Goal: Complete application form

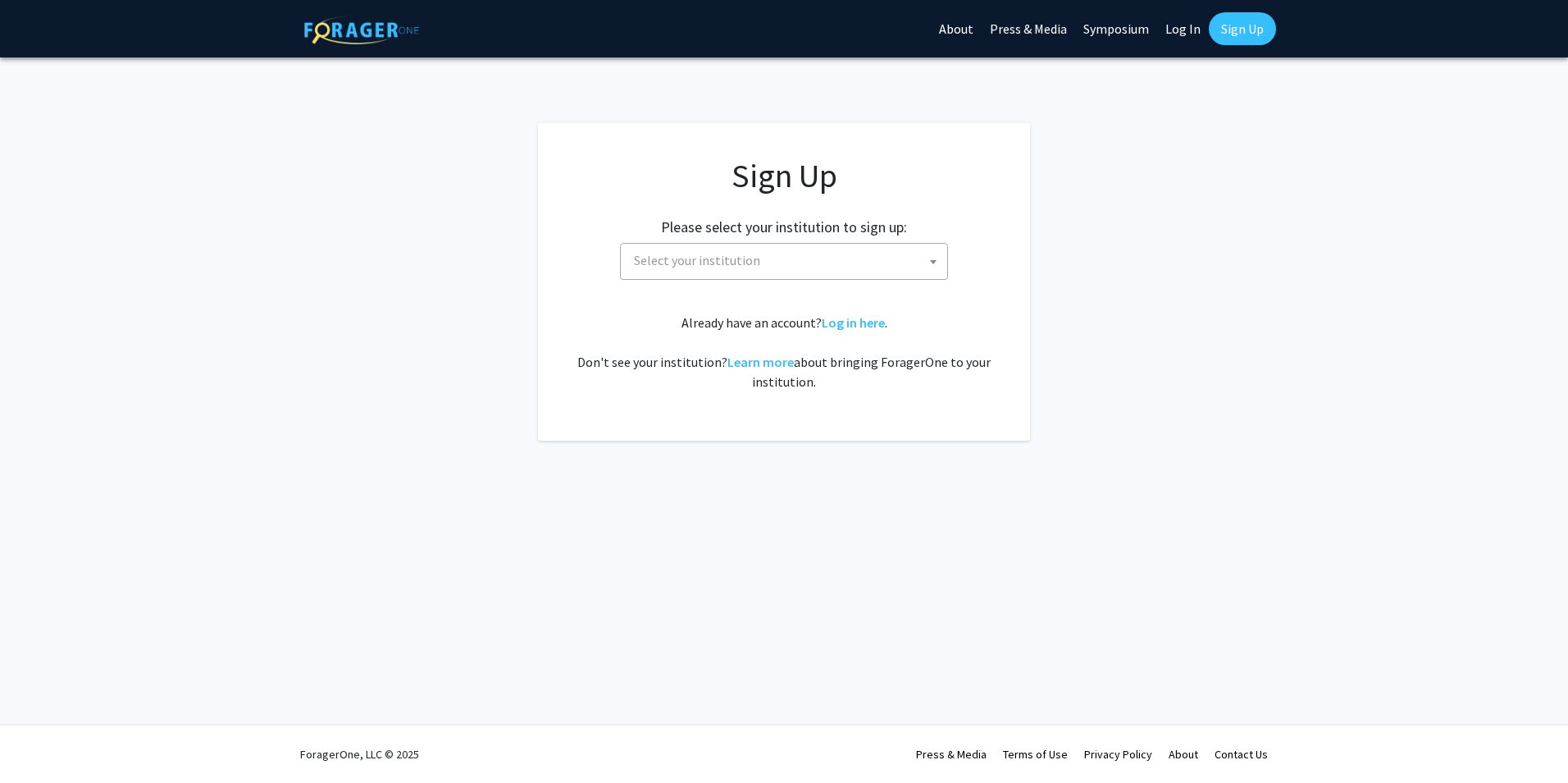
click at [773, 268] on span "Select your institution" at bounding box center [787, 261] width 320 height 34
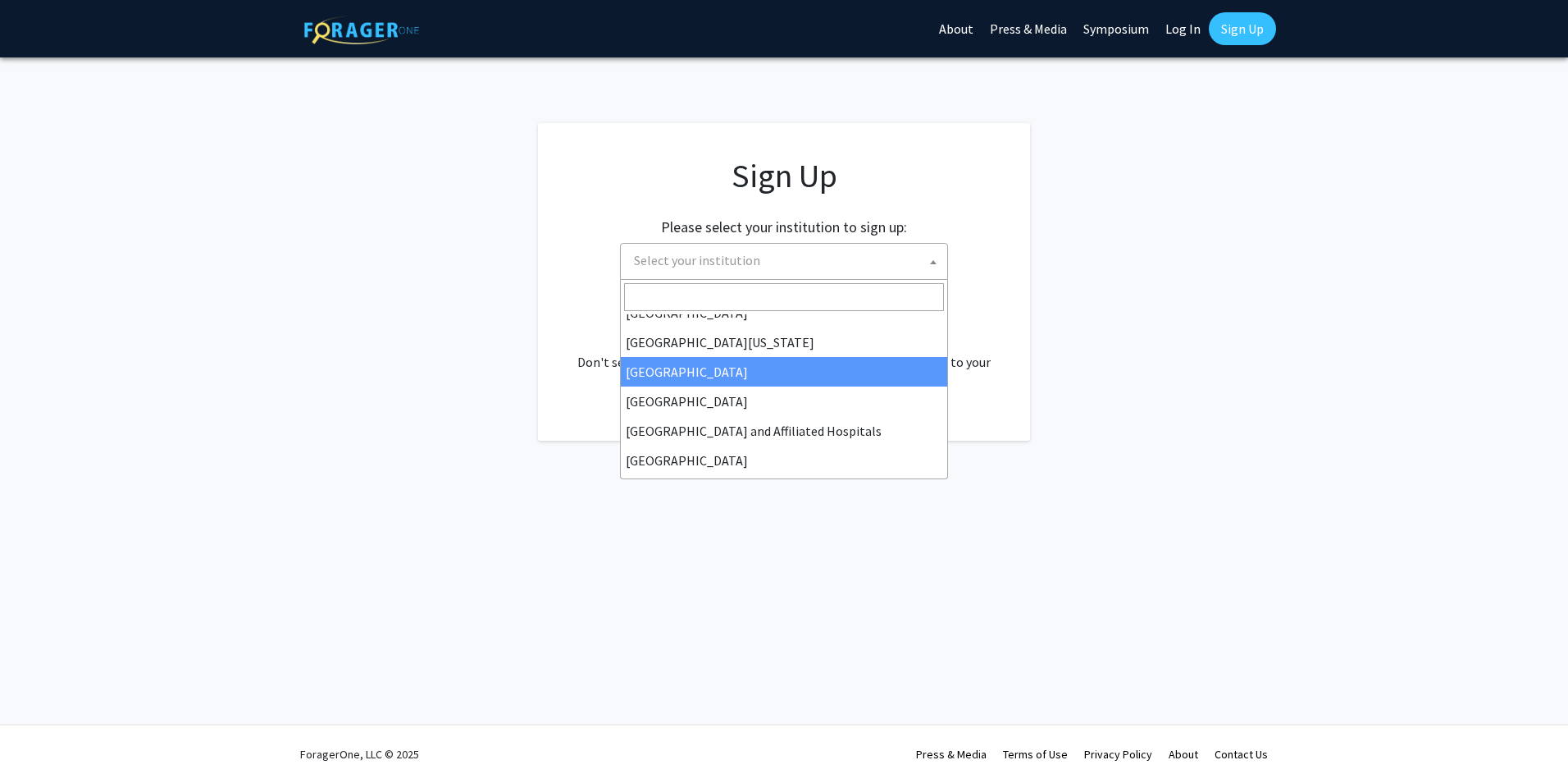
scroll to position [246, 0]
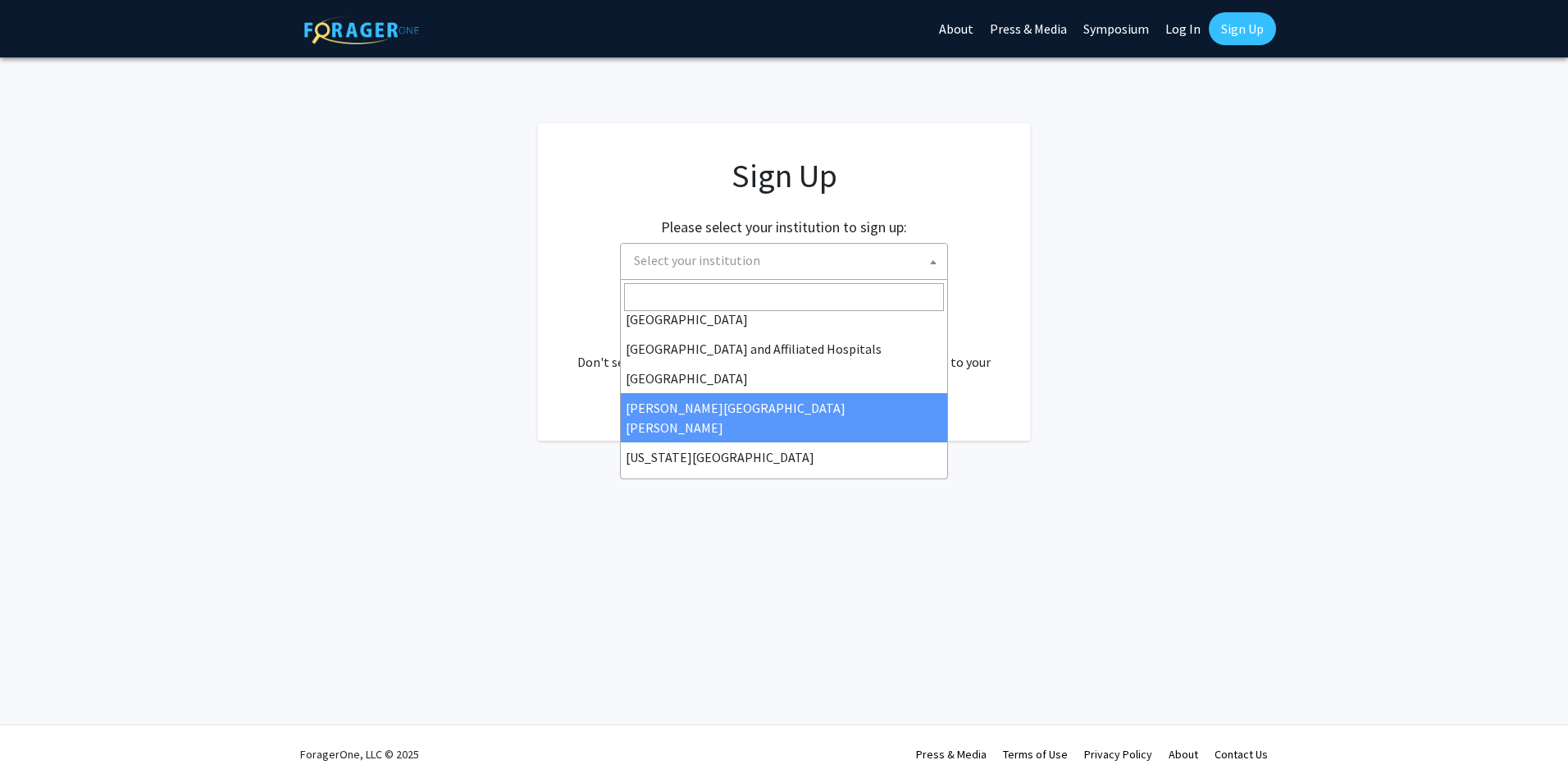
select select "1"
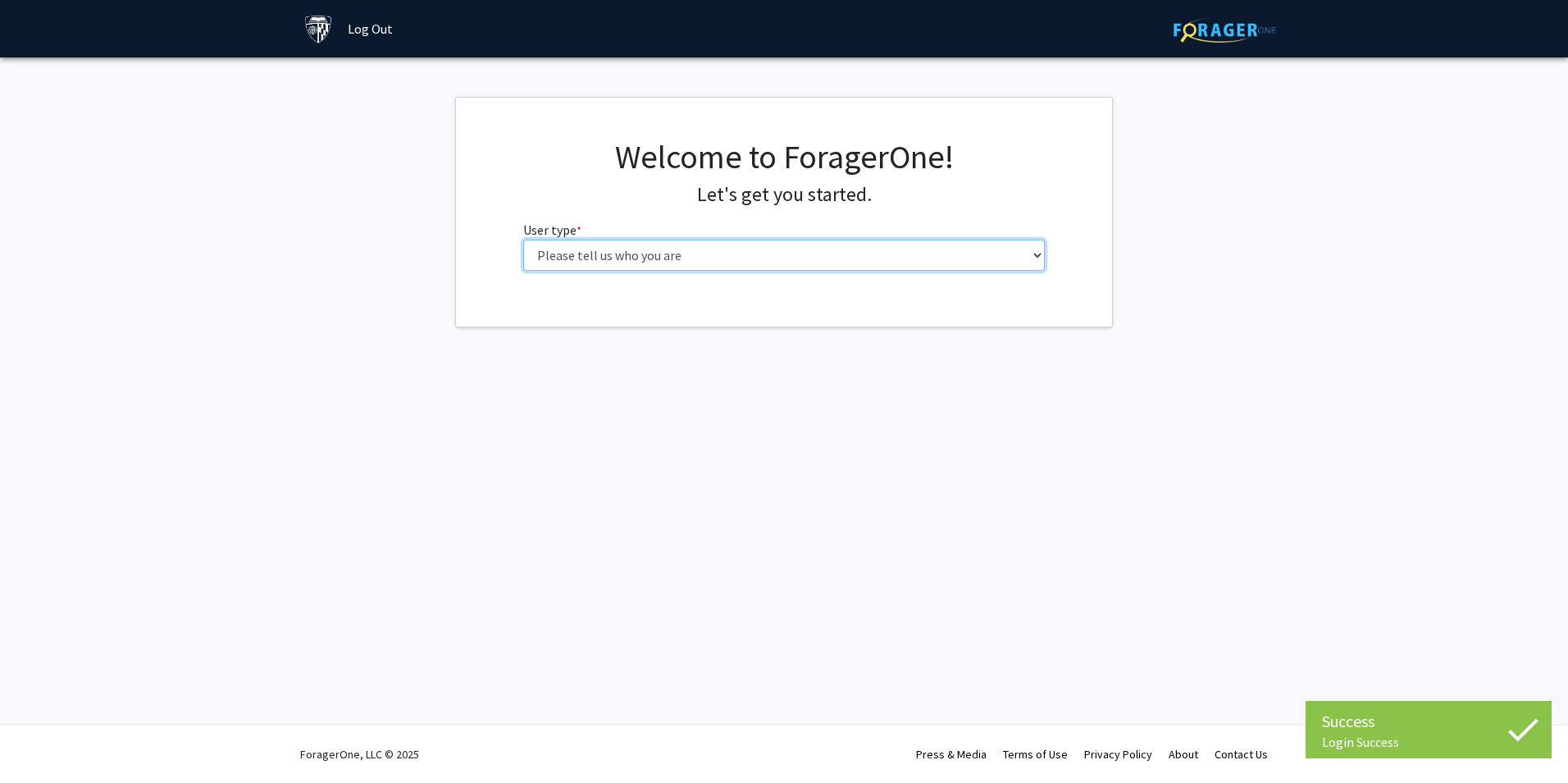
click at [819, 244] on select "Please tell us who you are Undergraduate Student Master's Student Doctoral Cand…" at bounding box center [784, 255] width 522 height 31
select select "2: masters"
click at [523, 240] on select "Please tell us who you are Undergraduate Student Master's Student Doctoral Cand…" at bounding box center [784, 255] width 522 height 31
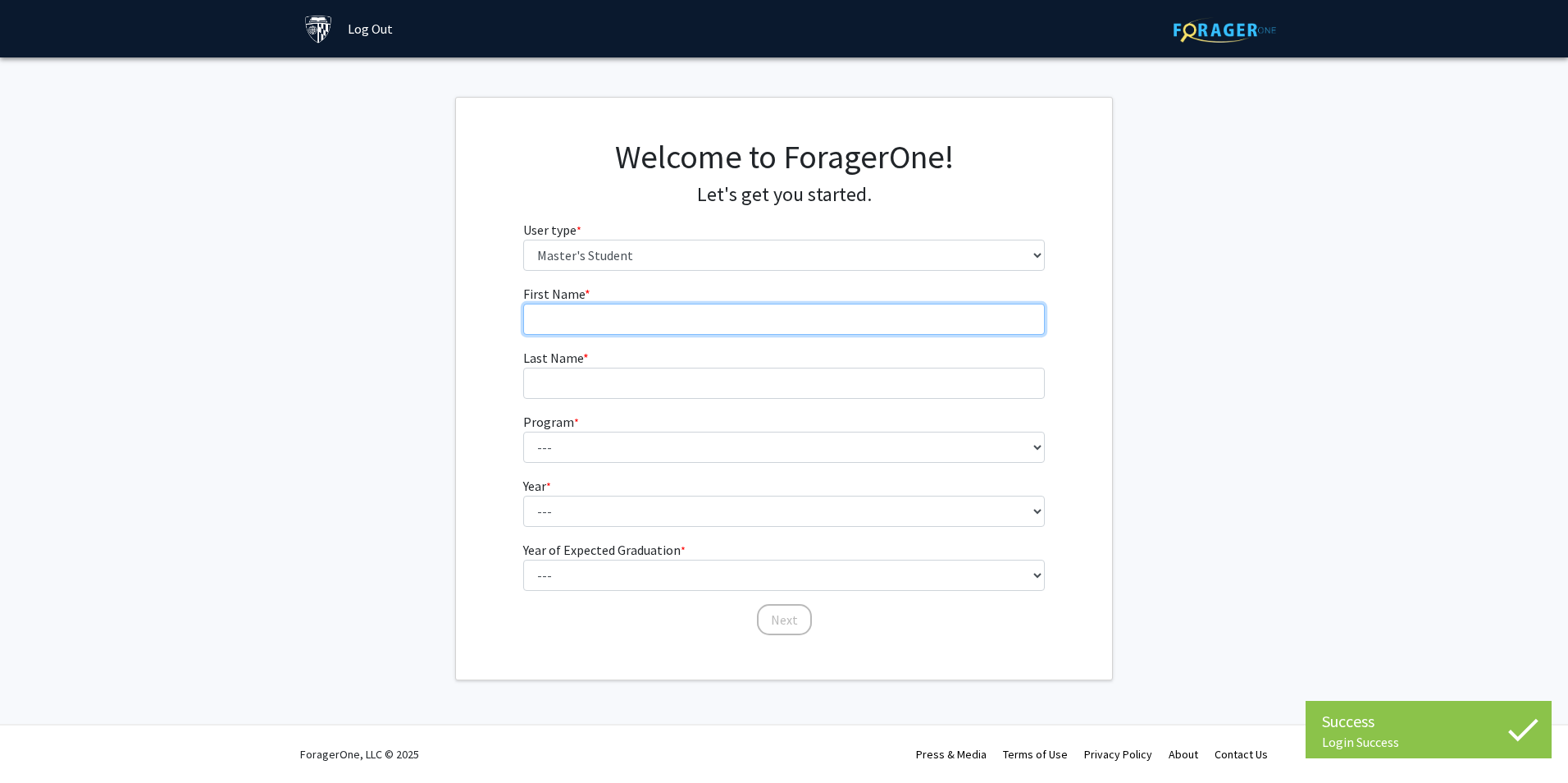
click at [800, 327] on input "First Name * required" at bounding box center [784, 319] width 522 height 31
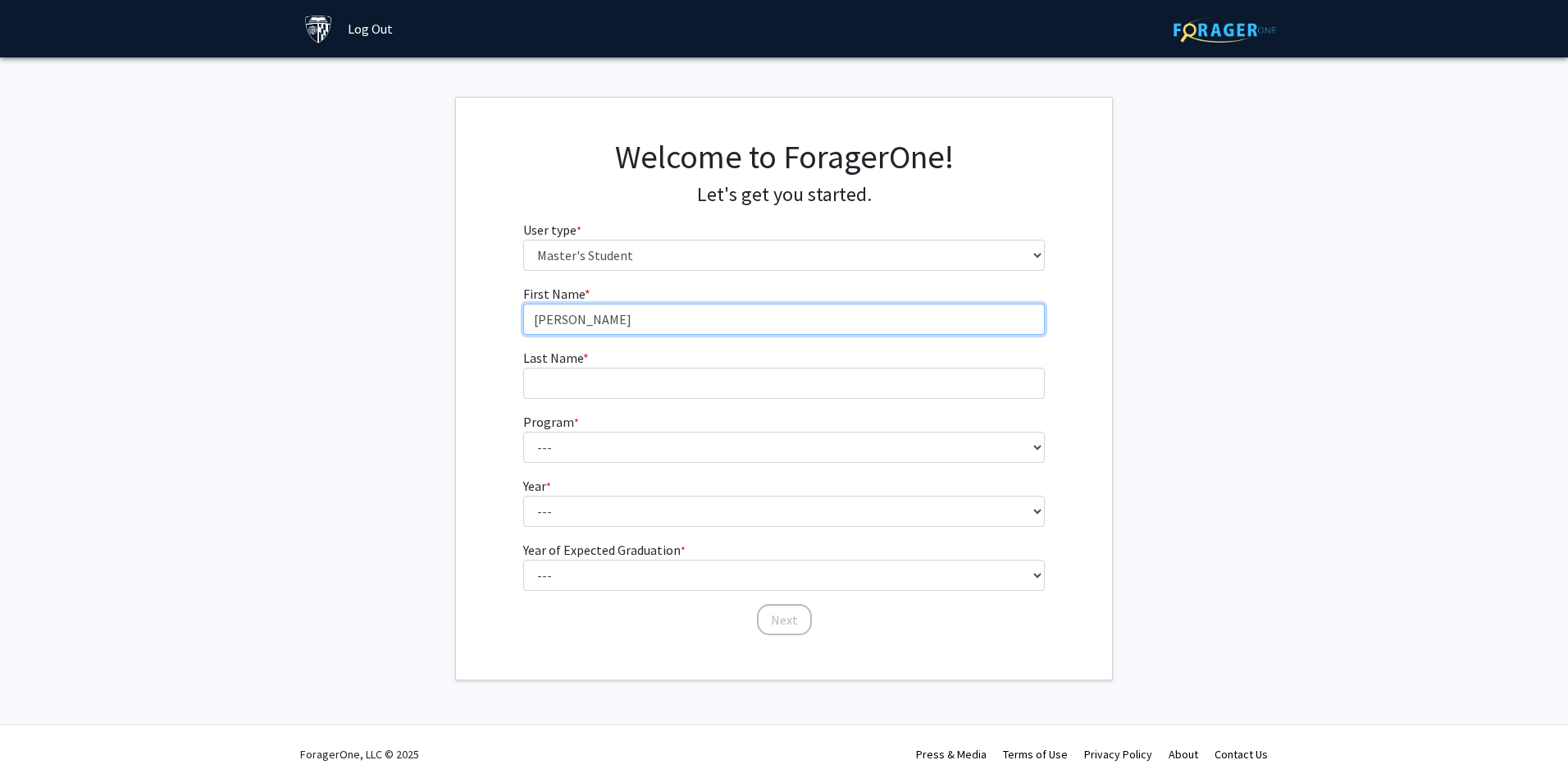
type input "Melissa"
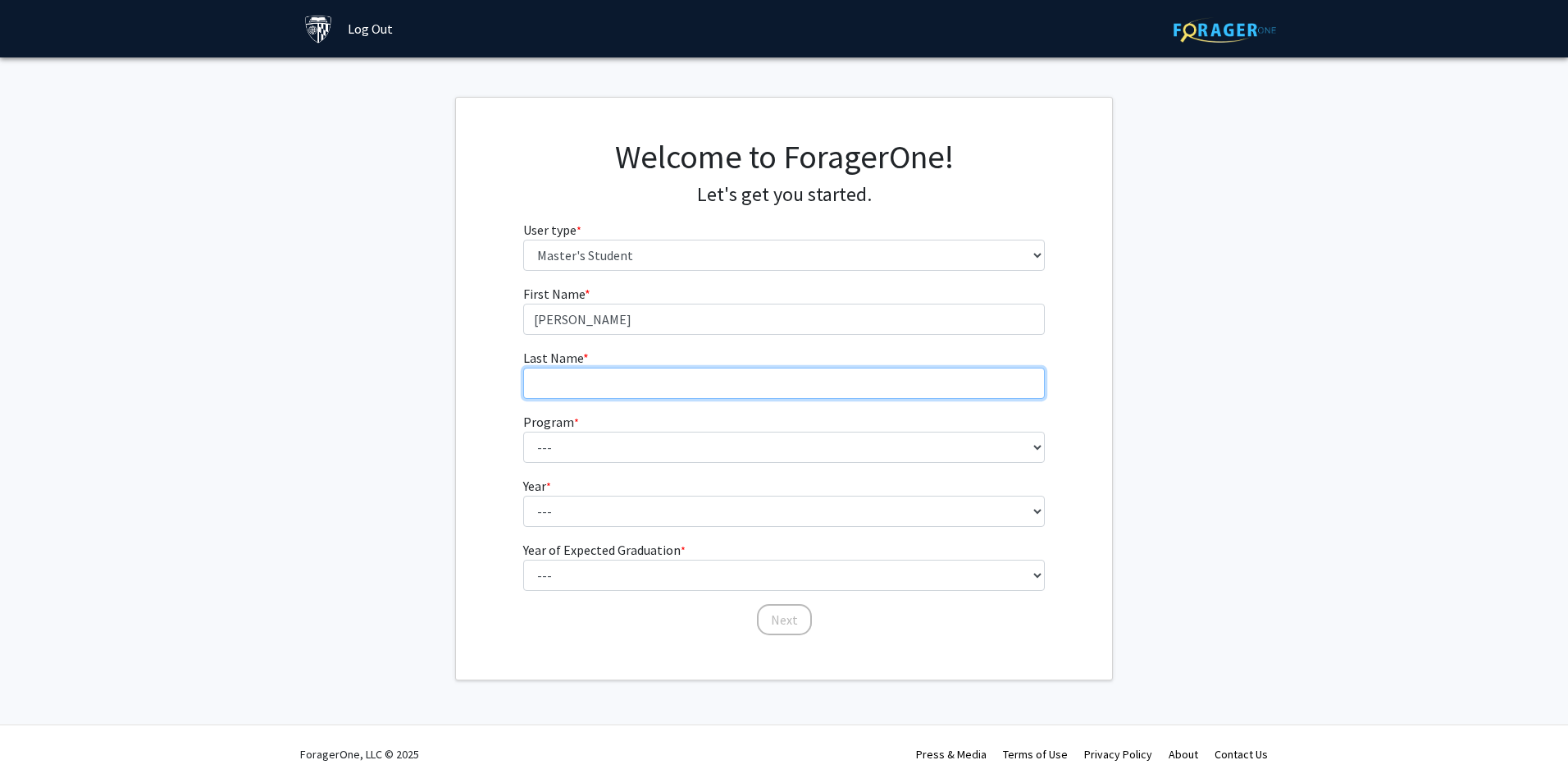
click at [590, 386] on input "Last Name * required" at bounding box center [784, 383] width 522 height 31
type input "Thomas"
click at [666, 462] on form "First Name * required Melissa Last Name * required Thomas Program * required --…" at bounding box center [784, 451] width 522 height 337
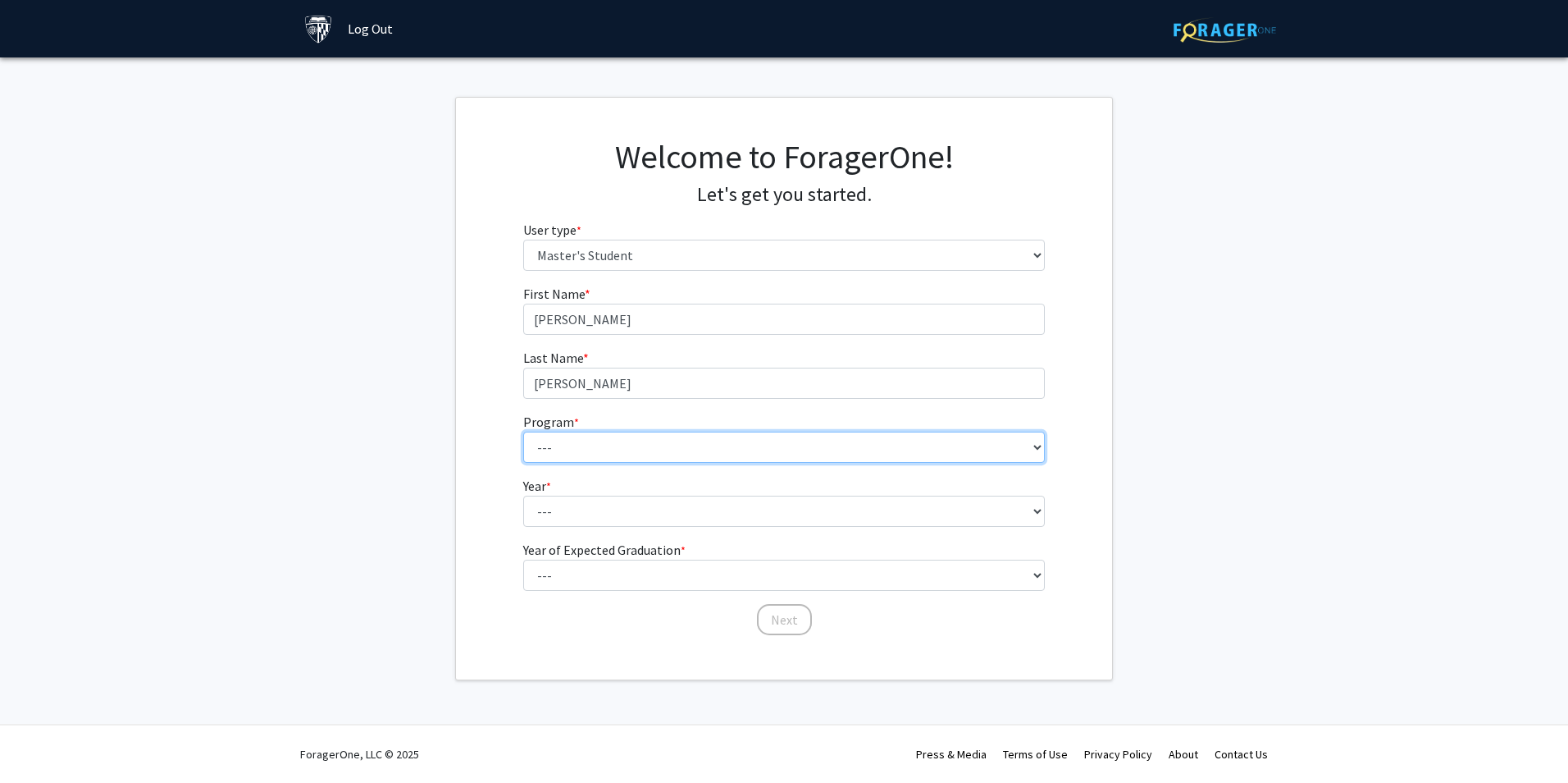
click at [656, 441] on select "--- Anatomy Education Applied and Computational Mathematics Applied Biomedical …" at bounding box center [784, 447] width 522 height 31
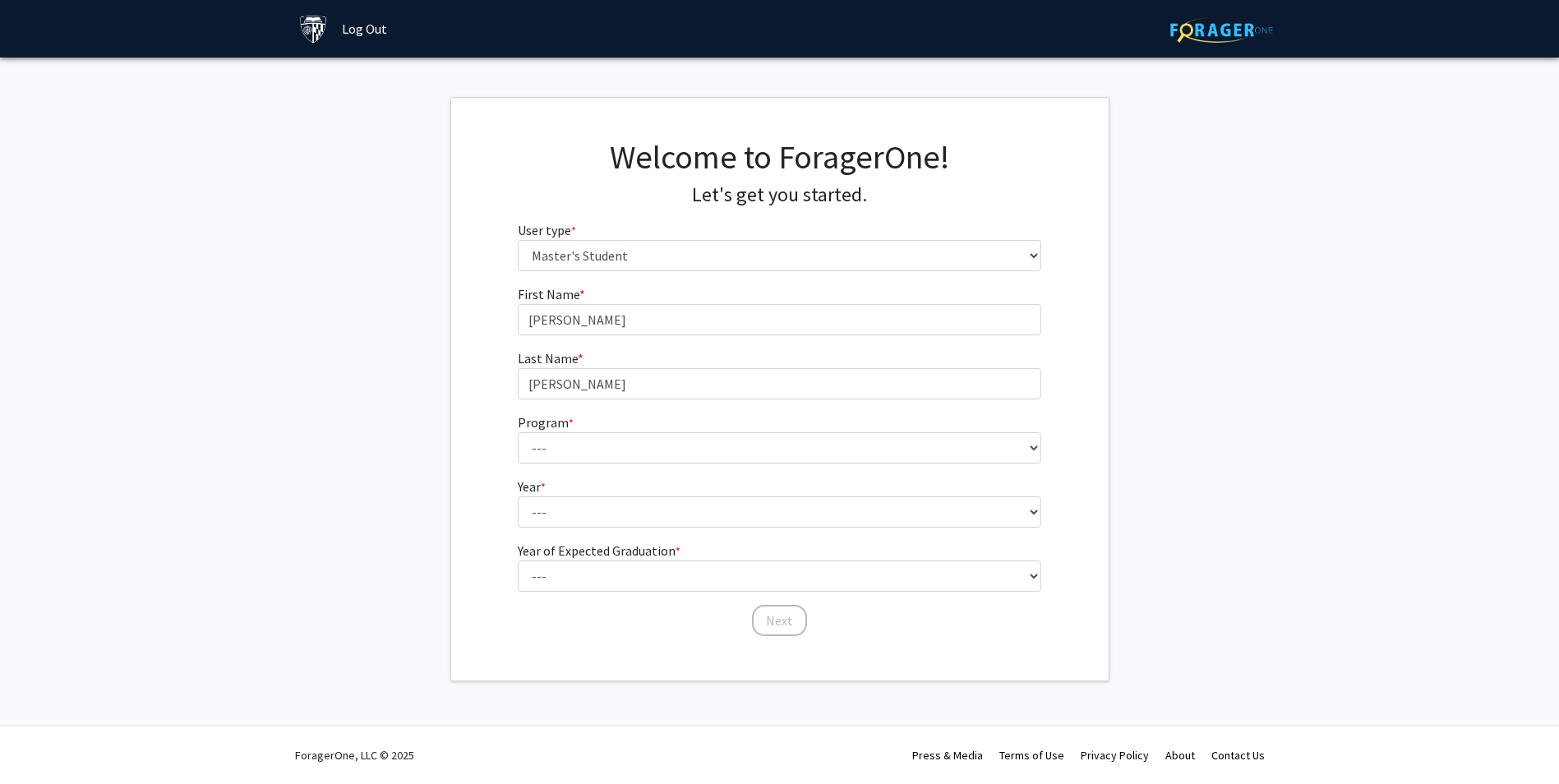
click at [1313, 215] on fg-get-started "Welcome to ForagerOne! Let's get you started. User type * required Please tell …" at bounding box center [779, 389] width 1559 height 584
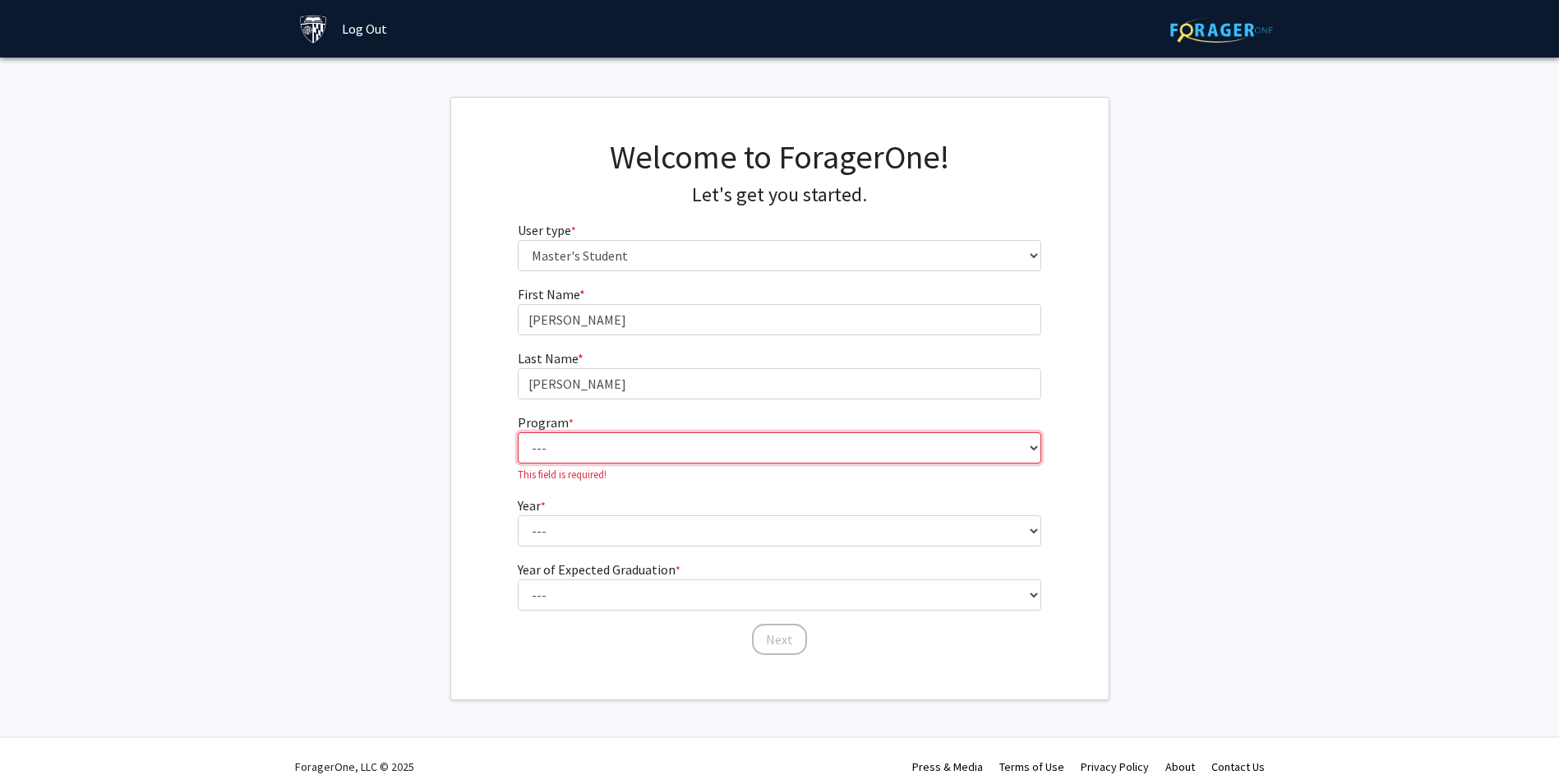
click at [706, 441] on select "--- Anatomy Education Applied and Computational Mathematics Applied Biomedical …" at bounding box center [779, 448] width 523 height 31
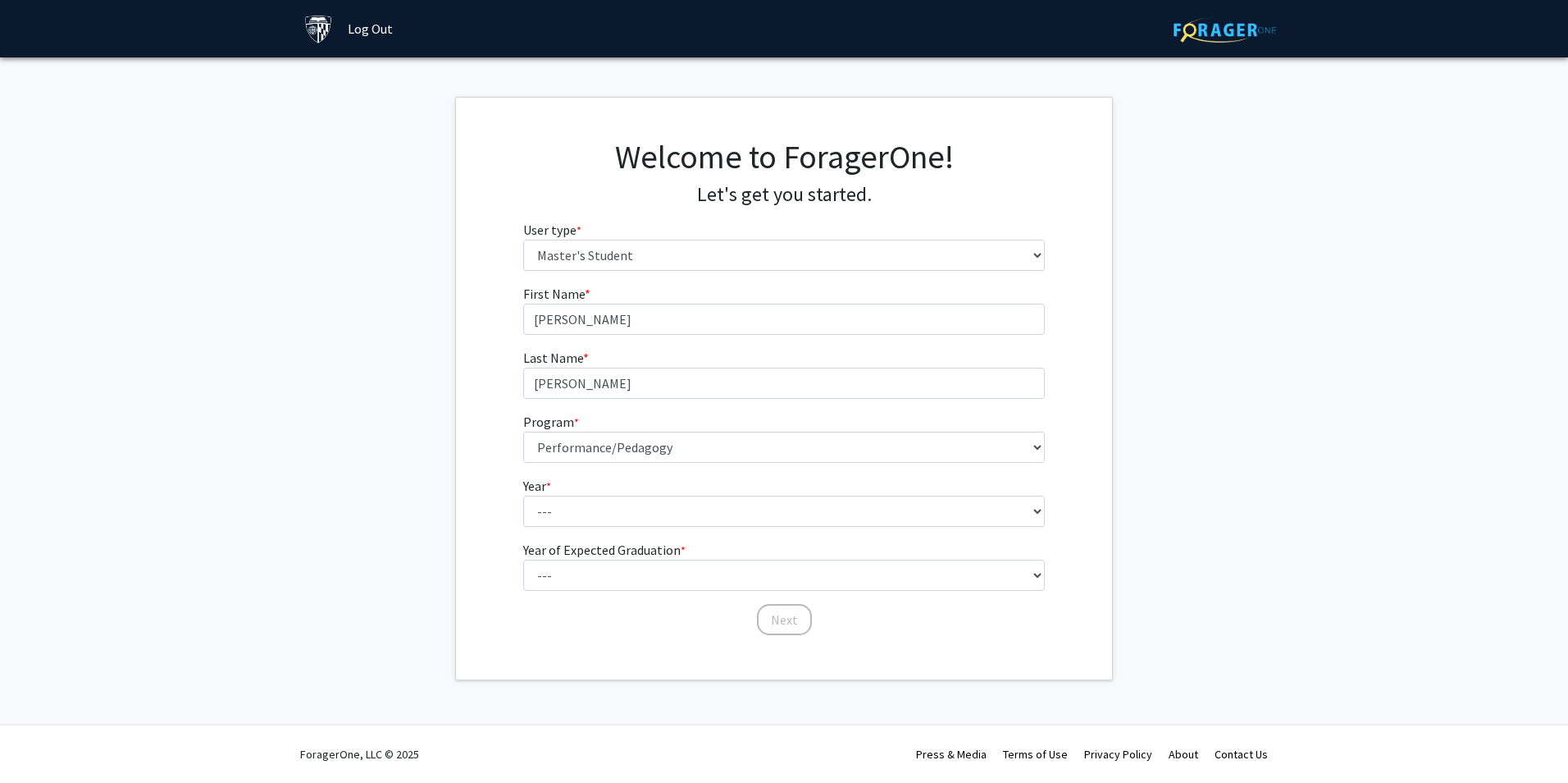
click at [713, 428] on fg-select "Program * required --- Anatomy Education Applied and Computational Mathematics …" at bounding box center [784, 437] width 522 height 51
click at [711, 438] on select "--- Anatomy Education Applied and Computational Mathematics Applied Biomedical …" at bounding box center [784, 447] width 522 height 31
select select "83: 69"
click at [523, 432] on select "--- Anatomy Education Applied and Computational Mathematics Applied Biomedical …" at bounding box center [784, 447] width 522 height 31
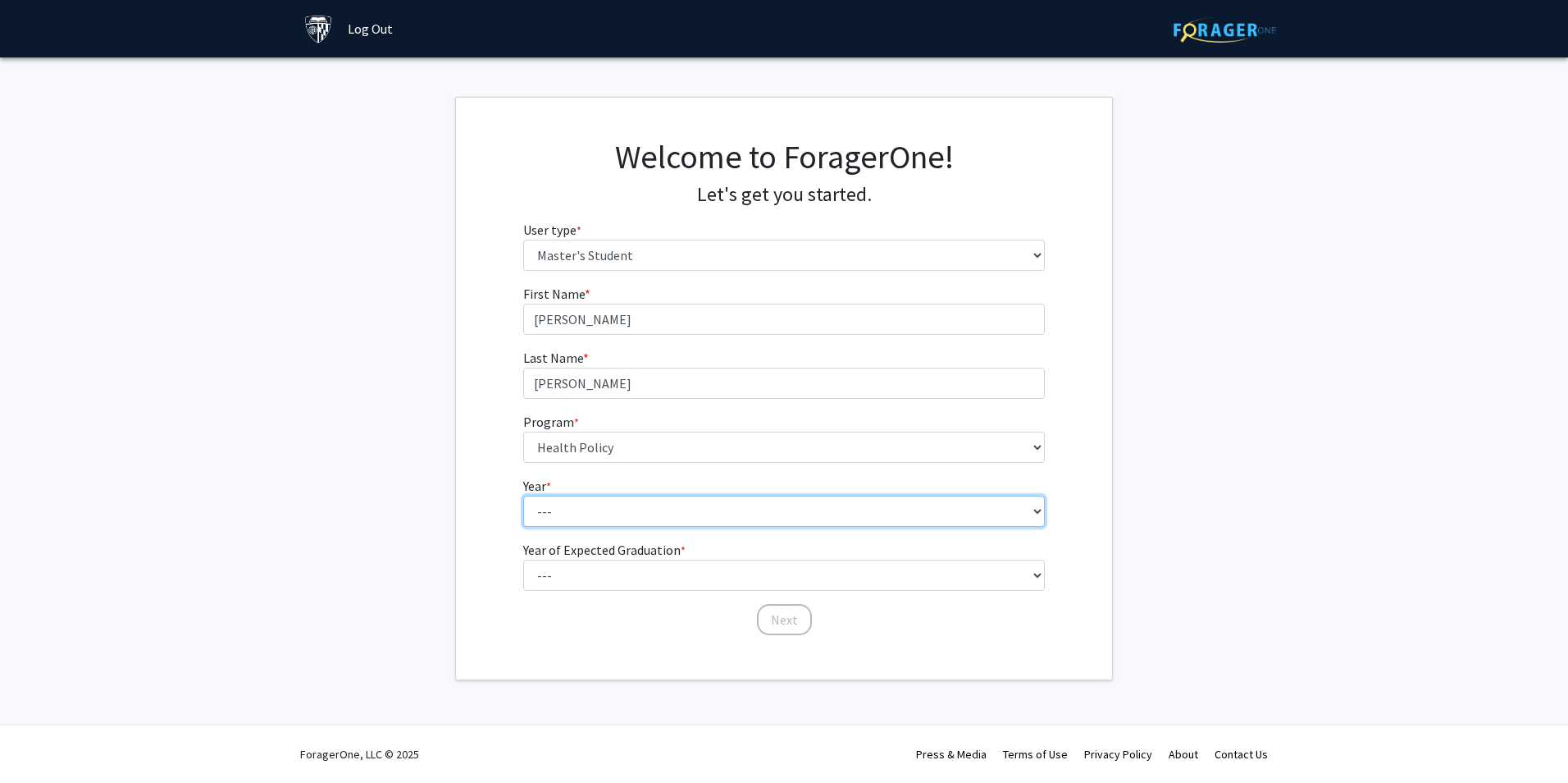
click at [649, 516] on select "--- First Year Second Year" at bounding box center [784, 510] width 522 height 31
select select "1: first_year"
click at [523, 495] on select "--- First Year Second Year" at bounding box center [784, 510] width 522 height 31
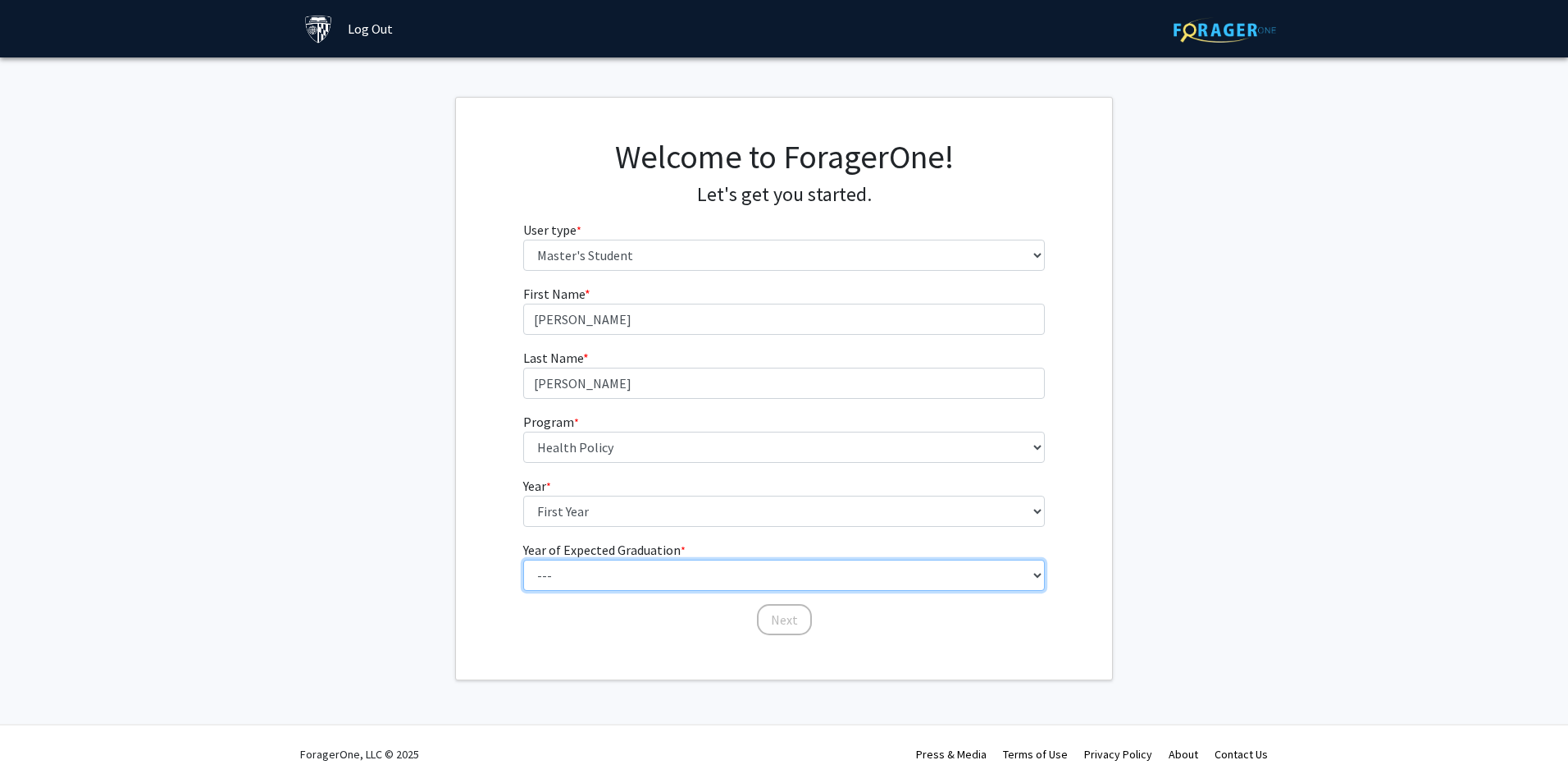
click at [638, 567] on select "--- 2025 2026 2027 2028 2029 2030 2031 2032 2033 2034" at bounding box center [784, 575] width 522 height 31
select select "4: 2028"
click at [523, 559] on select "--- 2025 2026 2027 2028 2029 2030 2031 2032 2033 2034" at bounding box center [784, 575] width 522 height 31
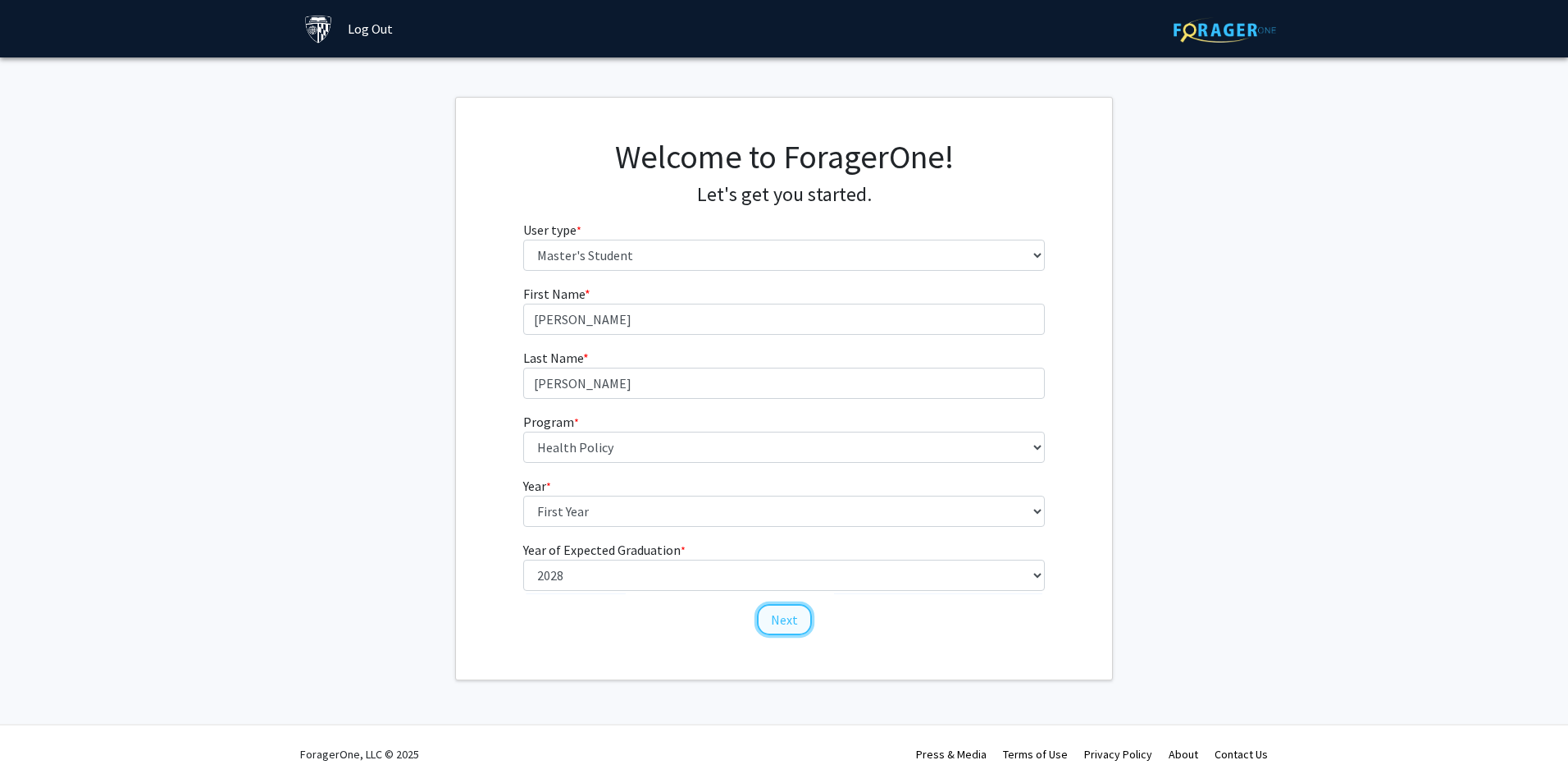
click at [798, 634] on button "Next" at bounding box center [784, 619] width 55 height 31
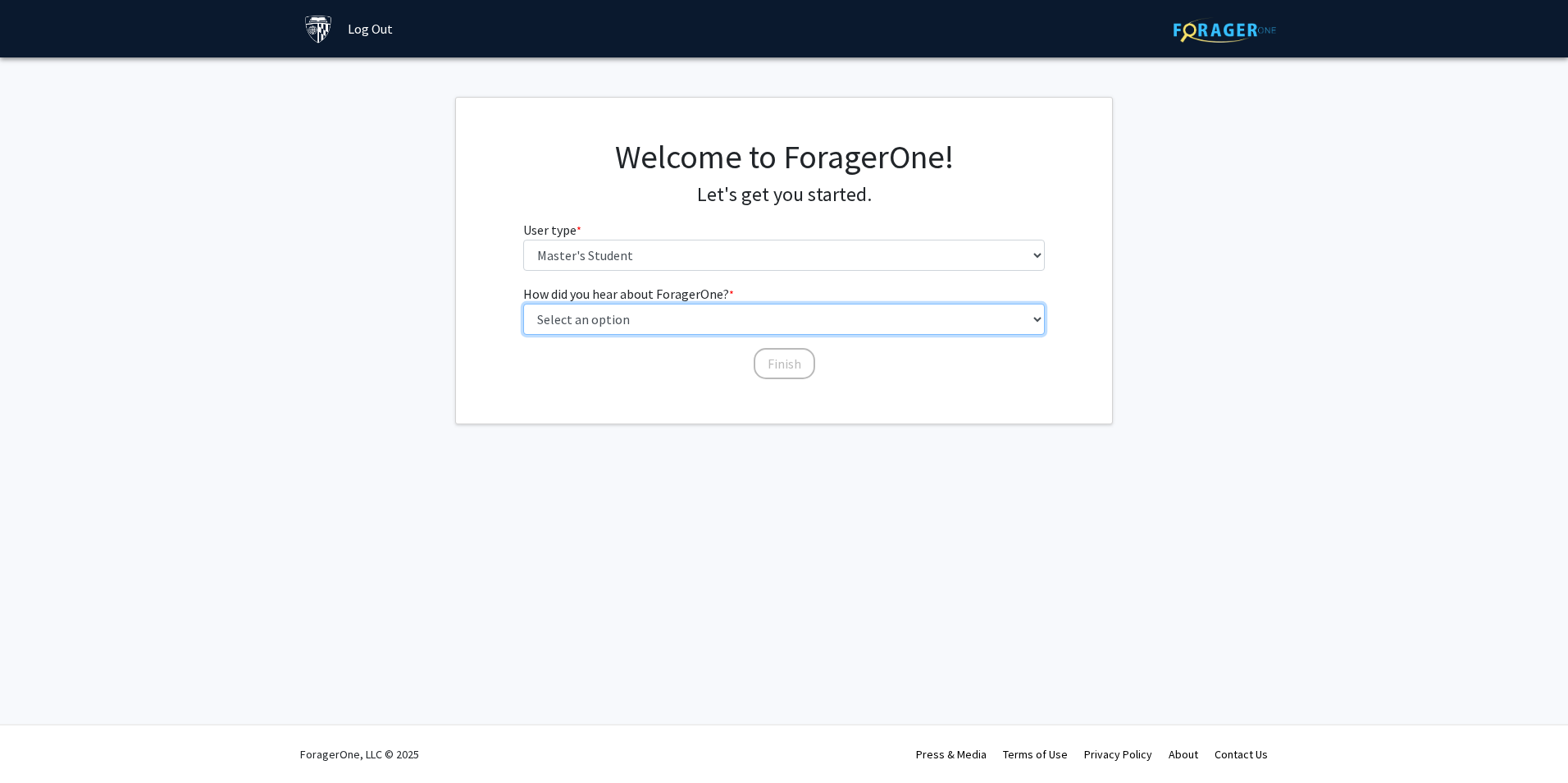
click at [767, 329] on select "Select an option Peer/student recommendation Faculty/staff recommendation Unive…" at bounding box center [784, 319] width 522 height 31
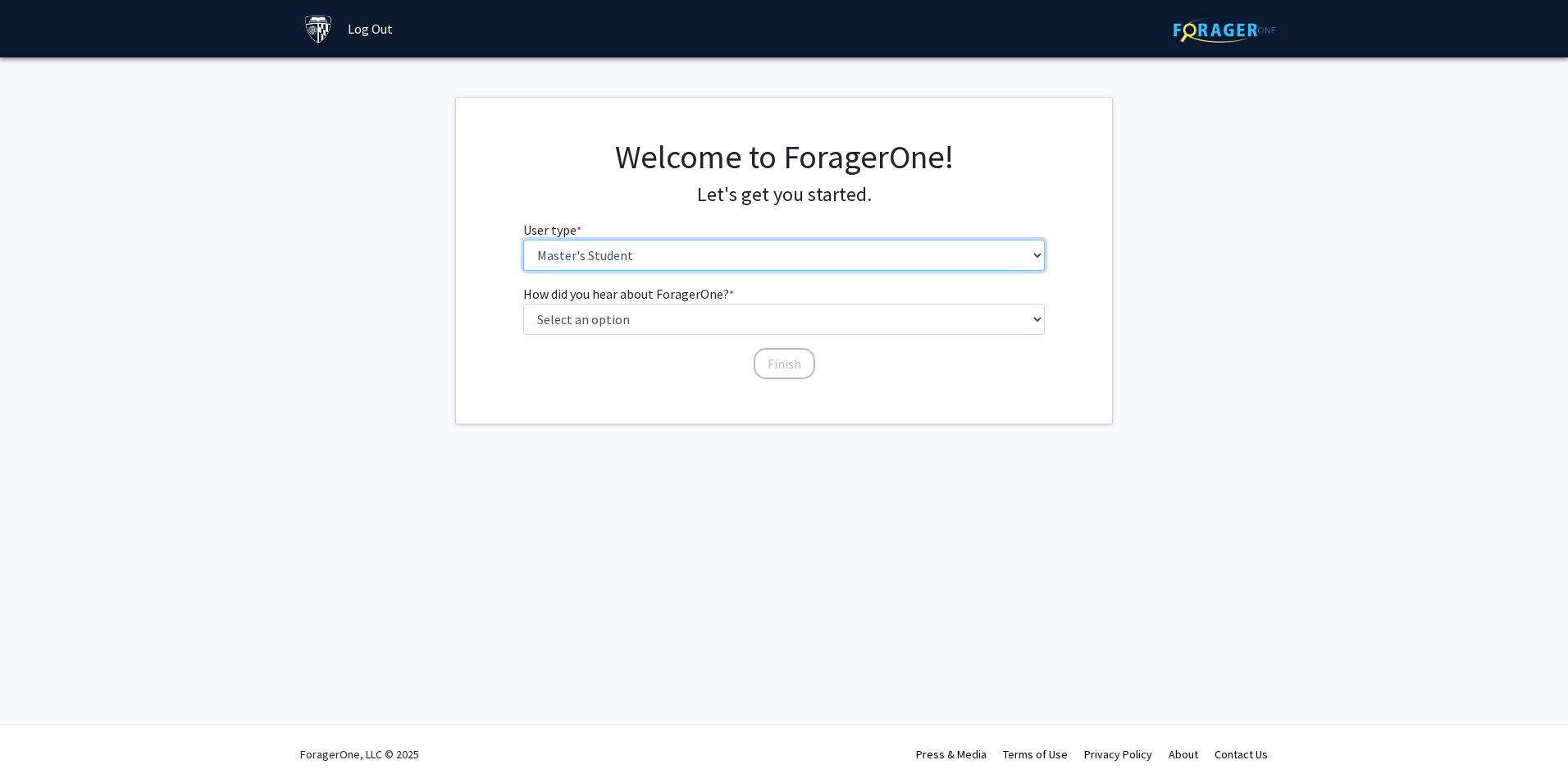
drag, startPoint x: 800, startPoint y: 264, endPoint x: 758, endPoint y: 416, distance: 157.7
click at [800, 264] on select "Please tell us who you are Undergraduate Student Master's Student Doctoral Cand…" at bounding box center [784, 255] width 522 height 31
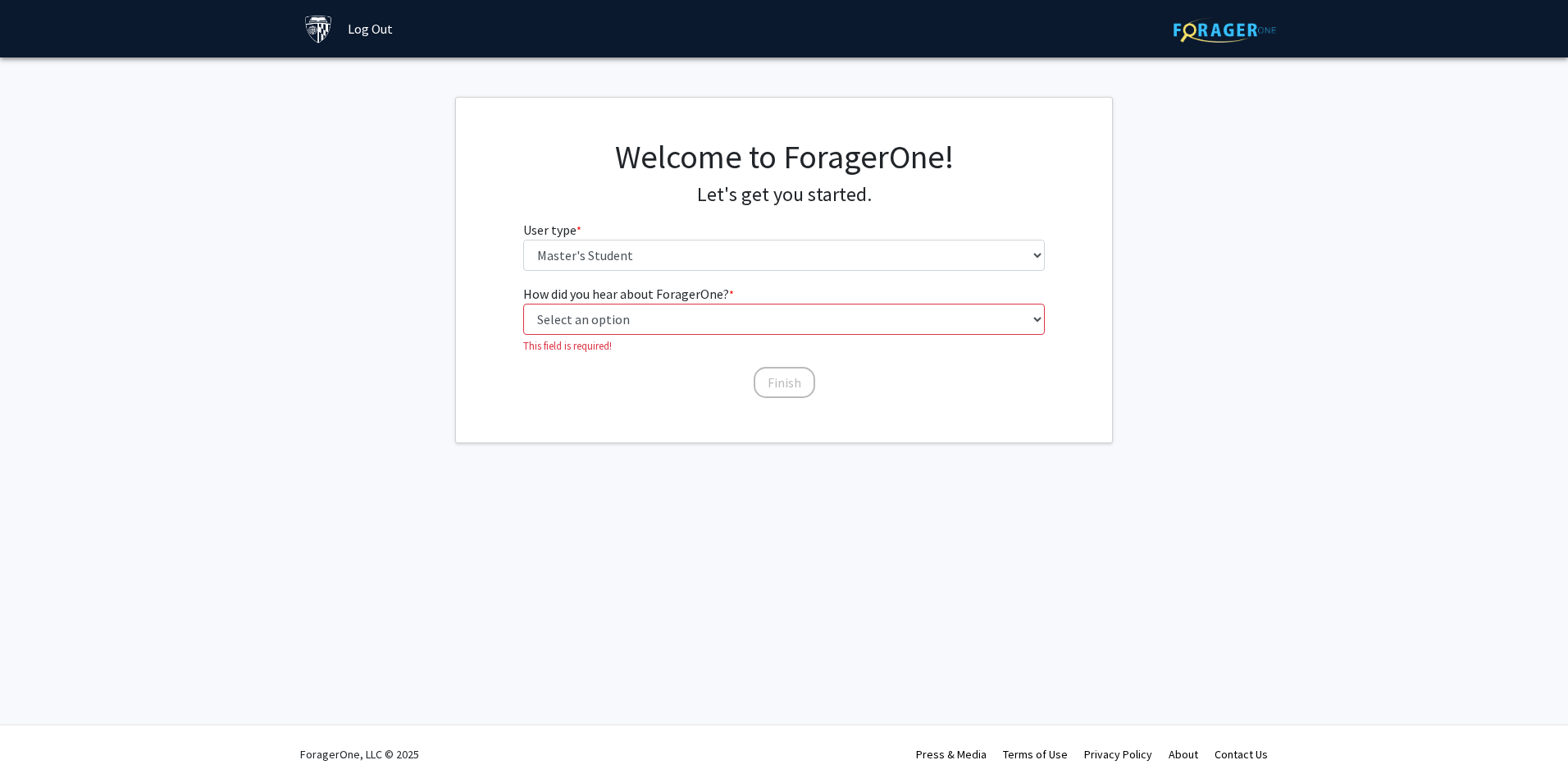
click at [1157, 254] on fg-get-started "Welcome to ForagerOne! Let's get you started. User type * required Please tell …" at bounding box center [784, 270] width 1568 height 346
click at [832, 321] on select "Select an option Peer/student recommendation Faculty/staff recommendation Unive…" at bounding box center [784, 319] width 522 height 31
select select "5: other"
click at [523, 304] on select "Select an option Peer/student recommendation Faculty/staff recommendation Unive…" at bounding box center [784, 319] width 522 height 31
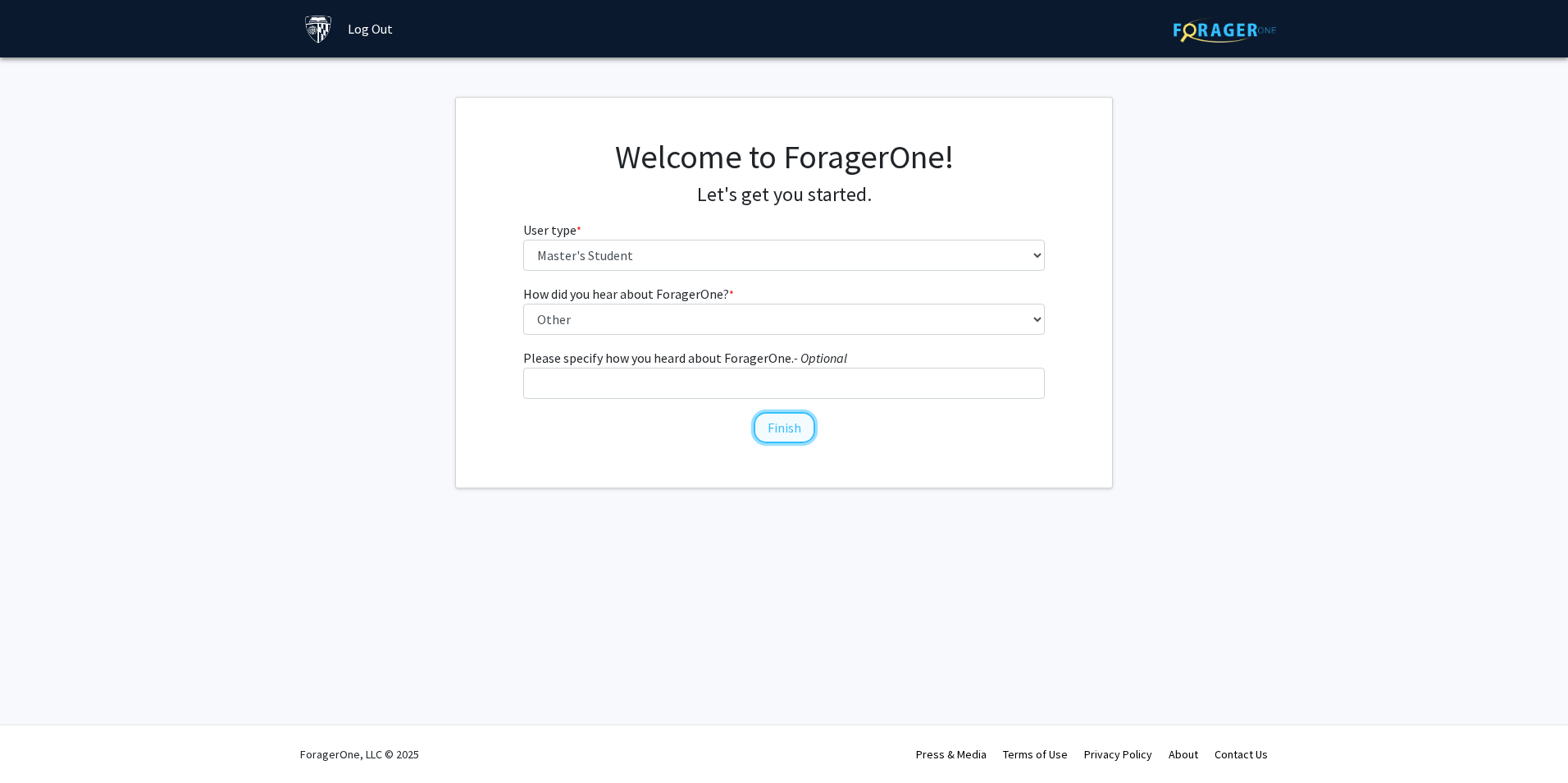
click at [757, 433] on button "Finish" at bounding box center [784, 427] width 62 height 31
click at [784, 399] on div "How did you hear about ForagerOne? * required Select an option Peer/student rec…" at bounding box center [784, 355] width 522 height 144
click at [759, 462] on div "Welcome to ForagerOne! Let's get you started. User type * required Please tell …" at bounding box center [784, 293] width 656 height 390
